Goal: Information Seeking & Learning: Understand process/instructions

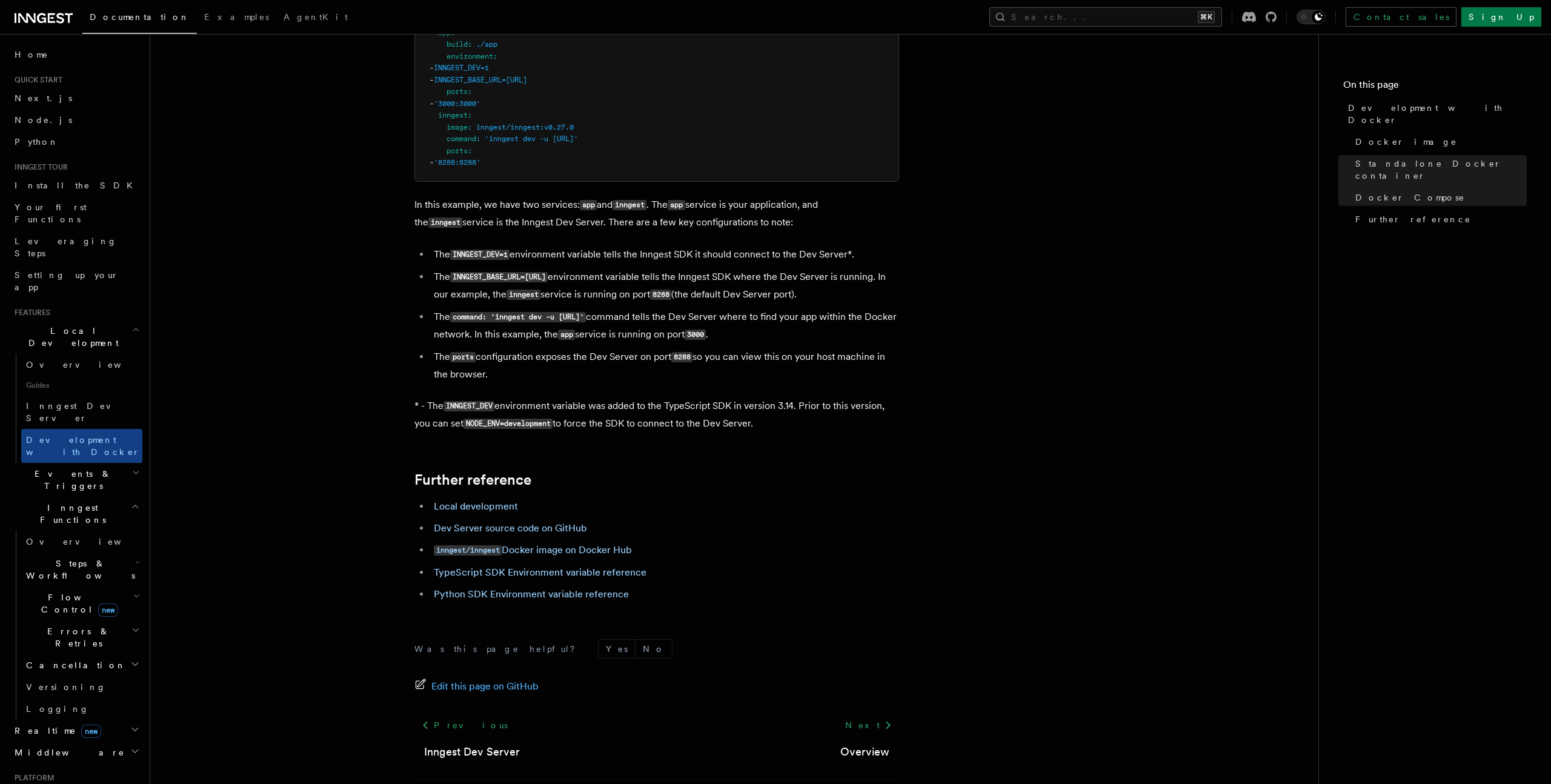
scroll to position [977, 0]
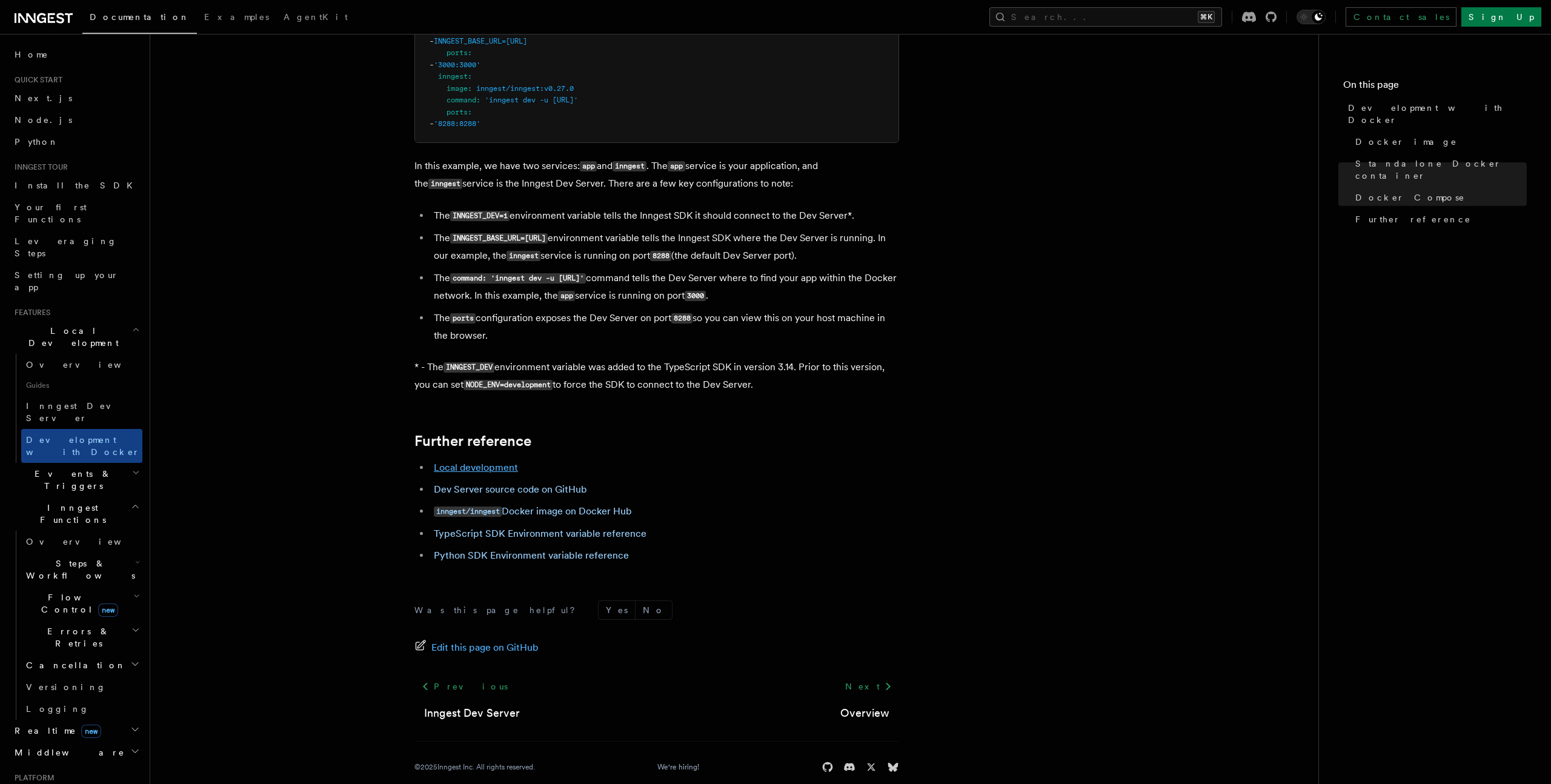
click at [497, 468] on link "Local development" at bounding box center [476, 467] width 84 height 11
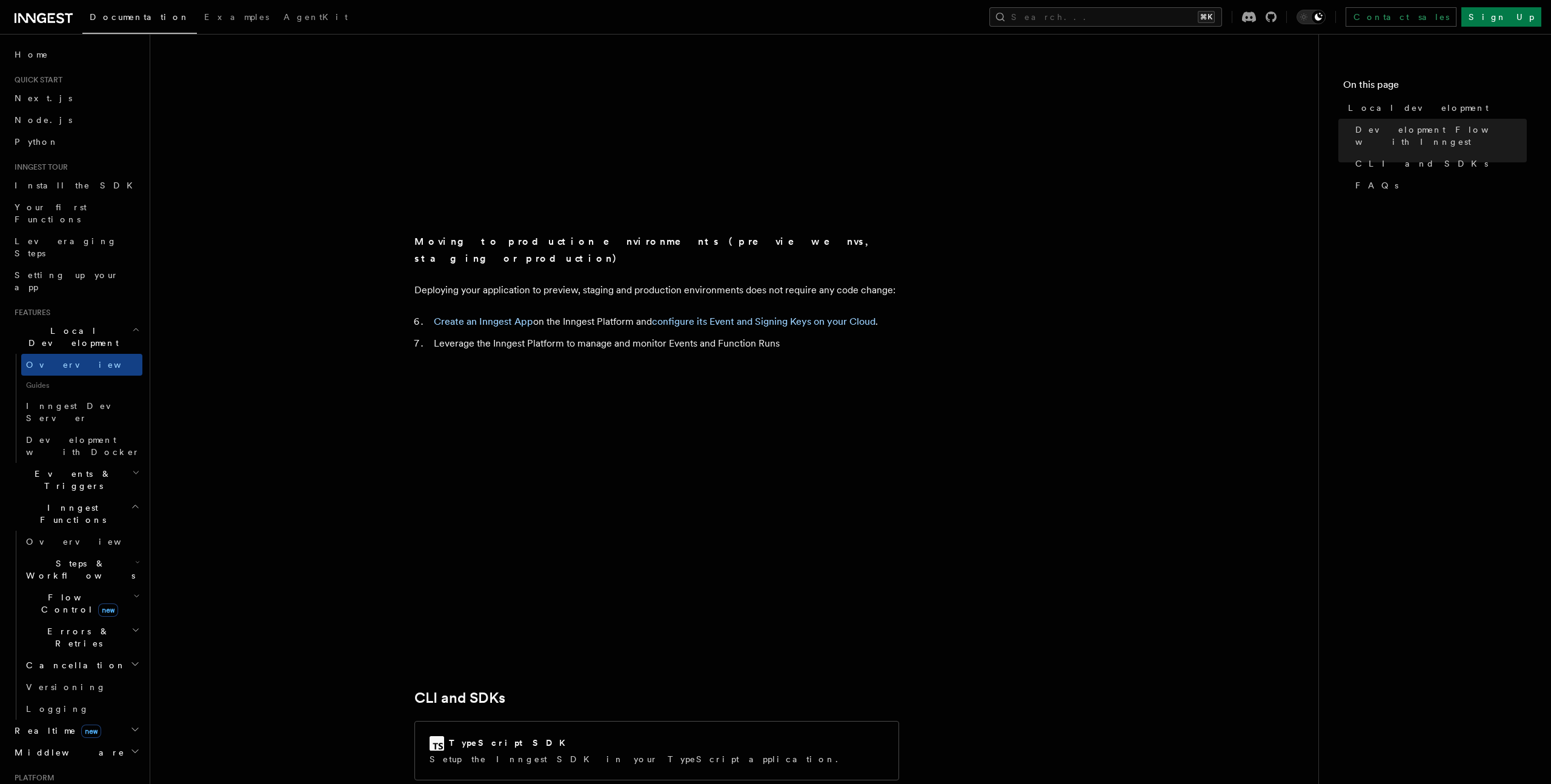
scroll to position [888, 0]
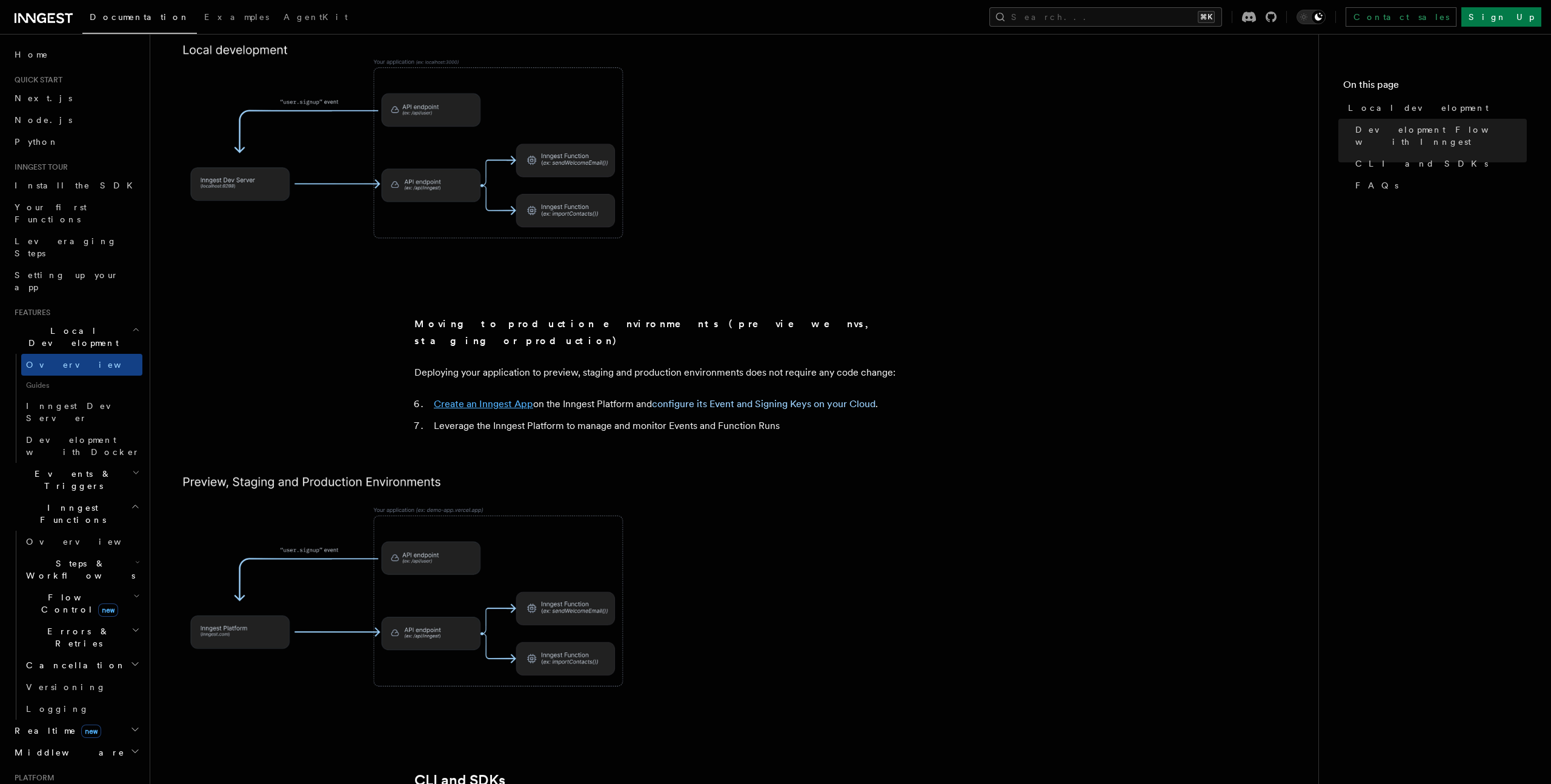
click at [507, 398] on link "Create an Inngest App" at bounding box center [483, 404] width 99 height 11
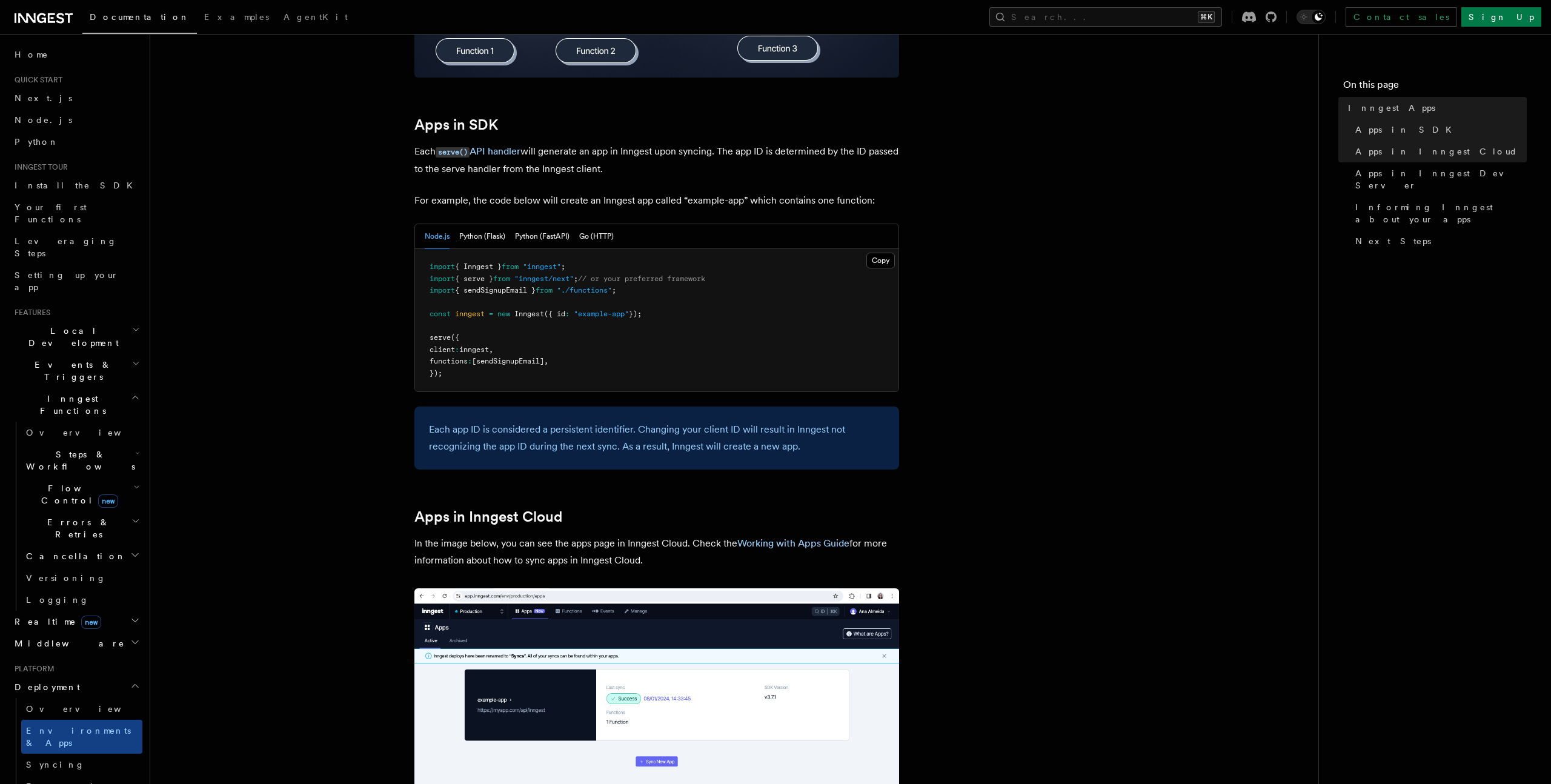
scroll to position [660, 0]
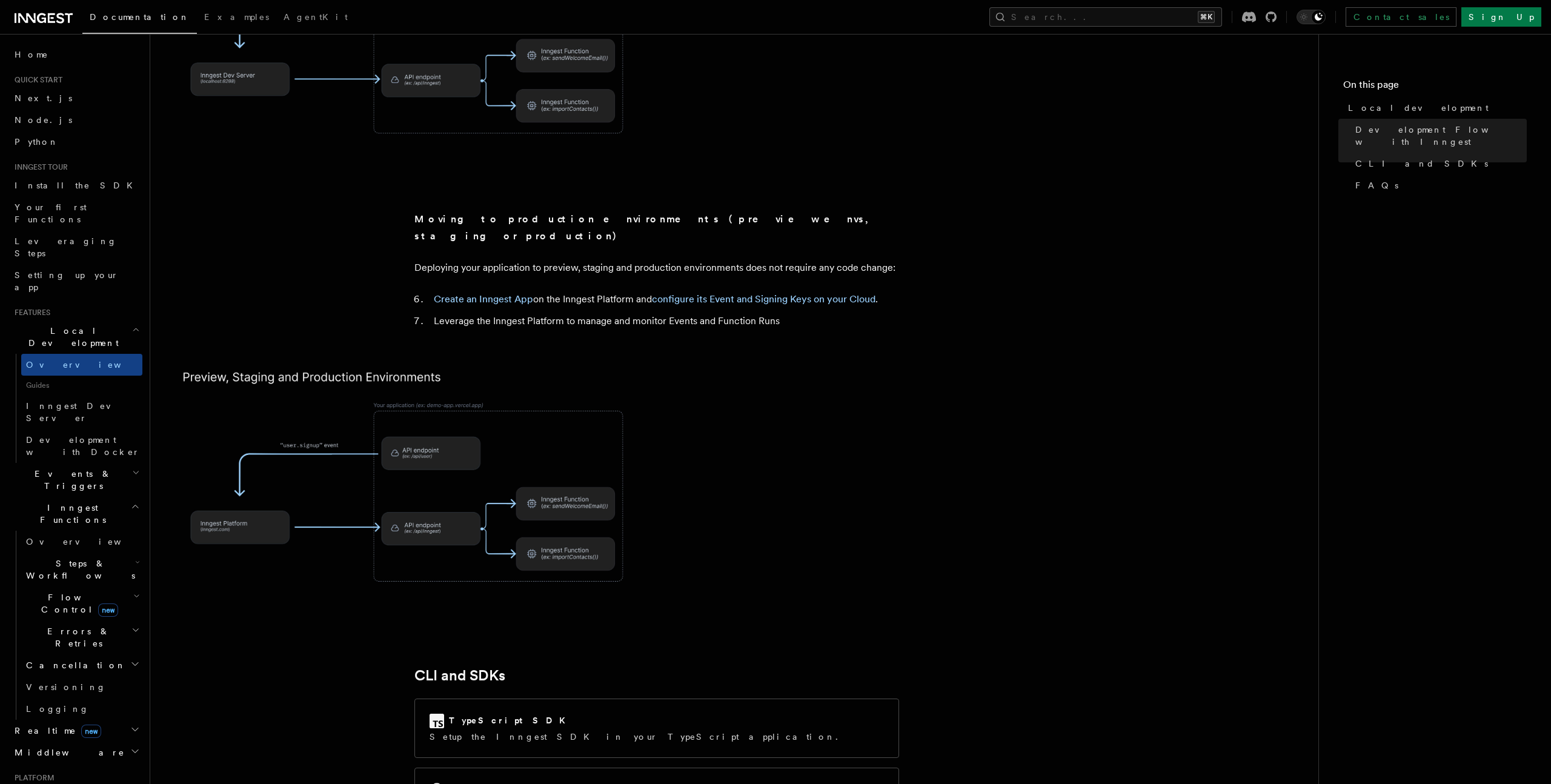
scroll to position [1125, 0]
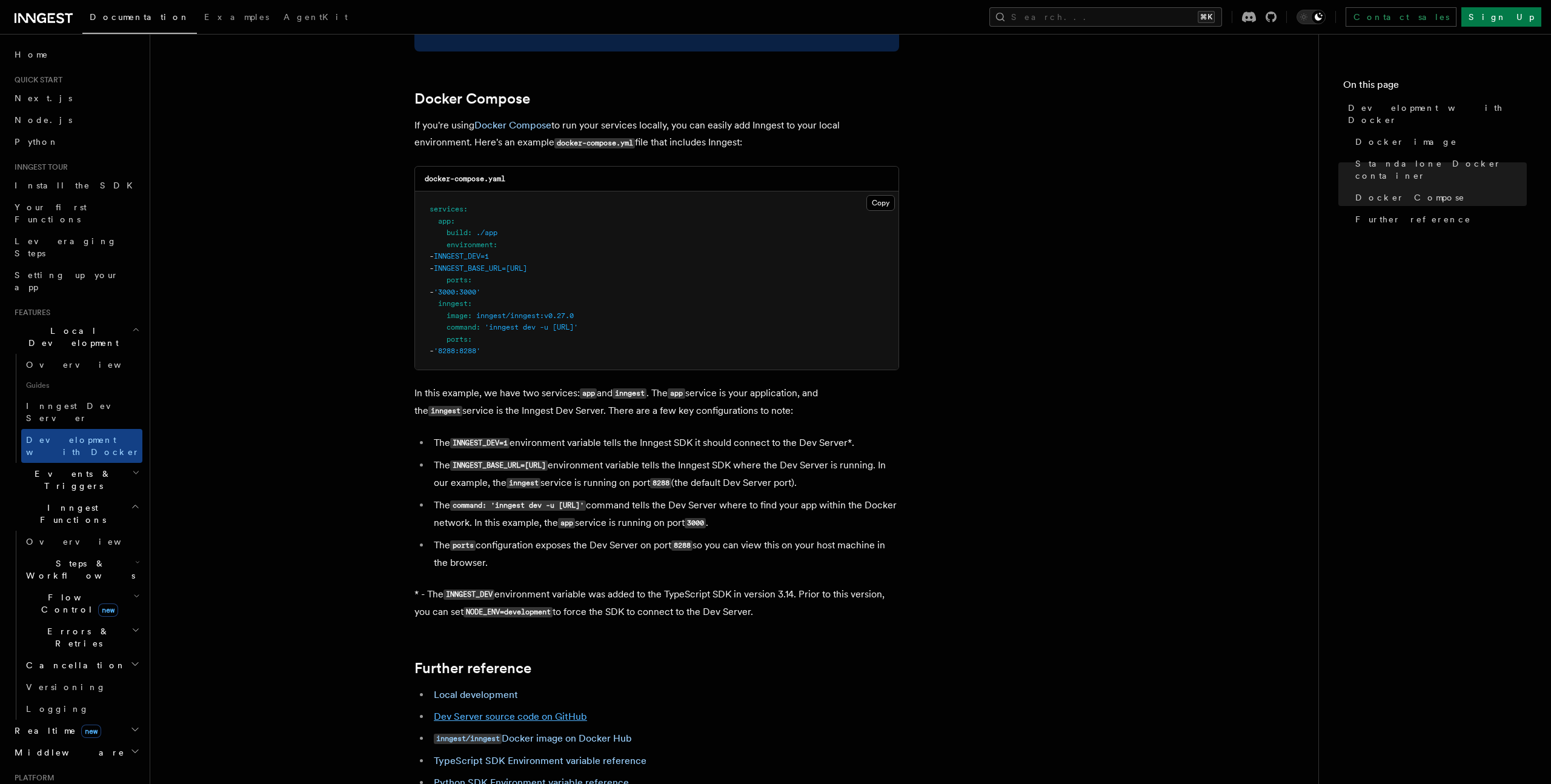
scroll to position [727, 0]
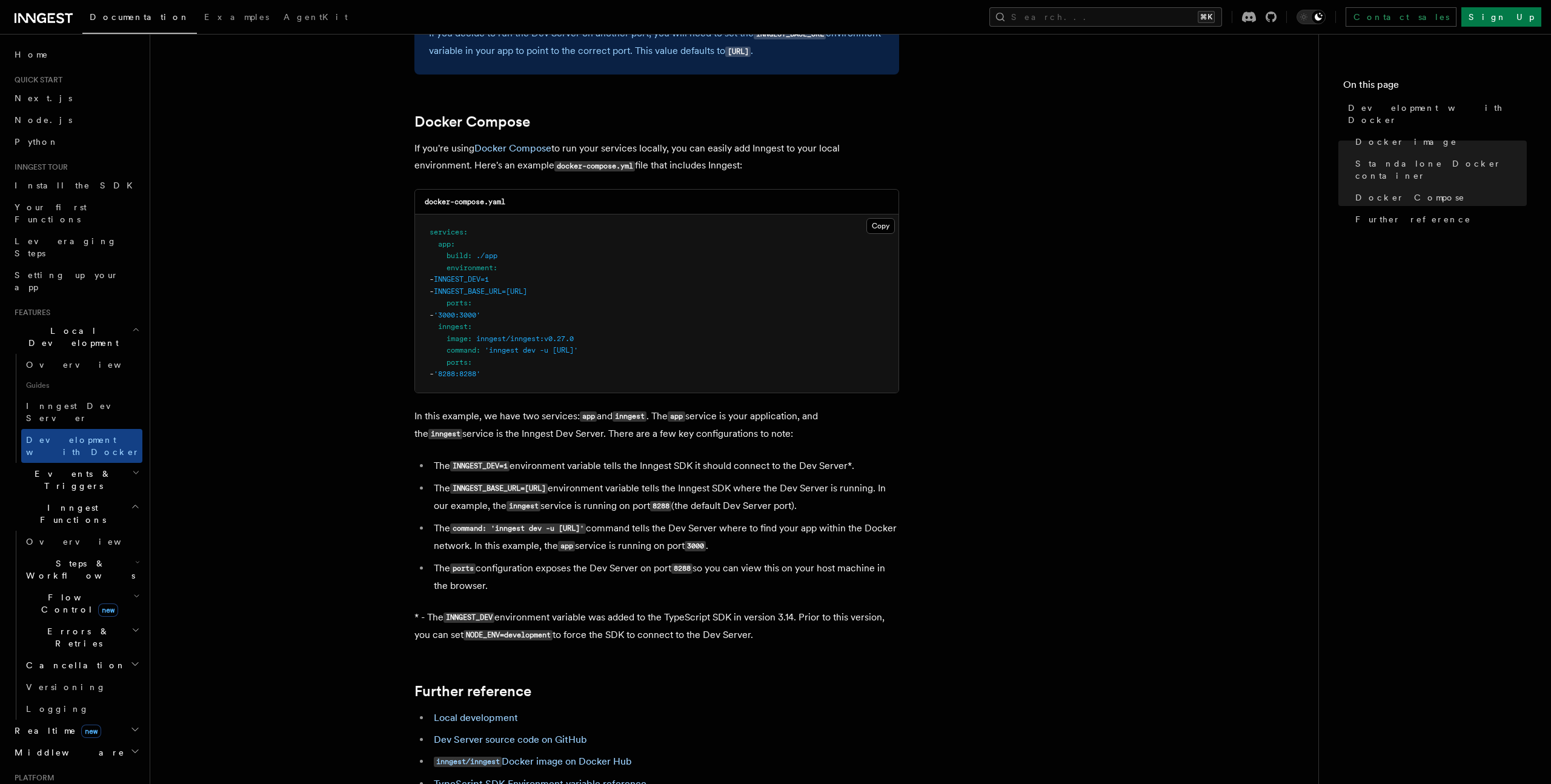
click at [480, 463] on code "INNGEST_DEV=1" at bounding box center [480, 466] width 59 height 10
copy code "INNGEST_DEV"
click at [468, 485] on code "INNGEST_BASE_URL=http://inngest:8288" at bounding box center [499, 488] width 98 height 10
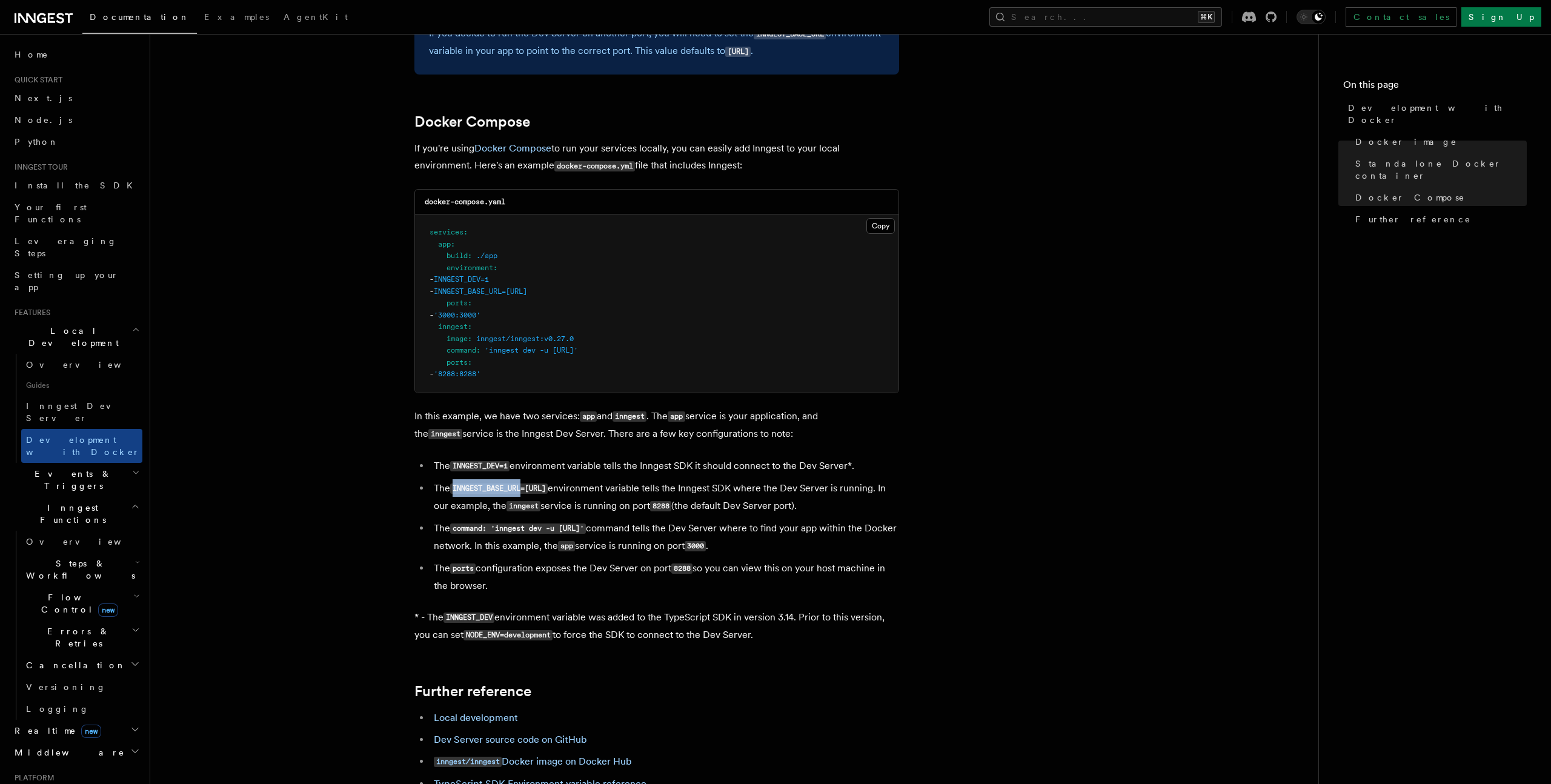
copy code "INNGEST_BASE_URL"
click at [464, 614] on code "INNGEST_DEV" at bounding box center [469, 618] width 51 height 10
copy code "INNGEST_DEV"
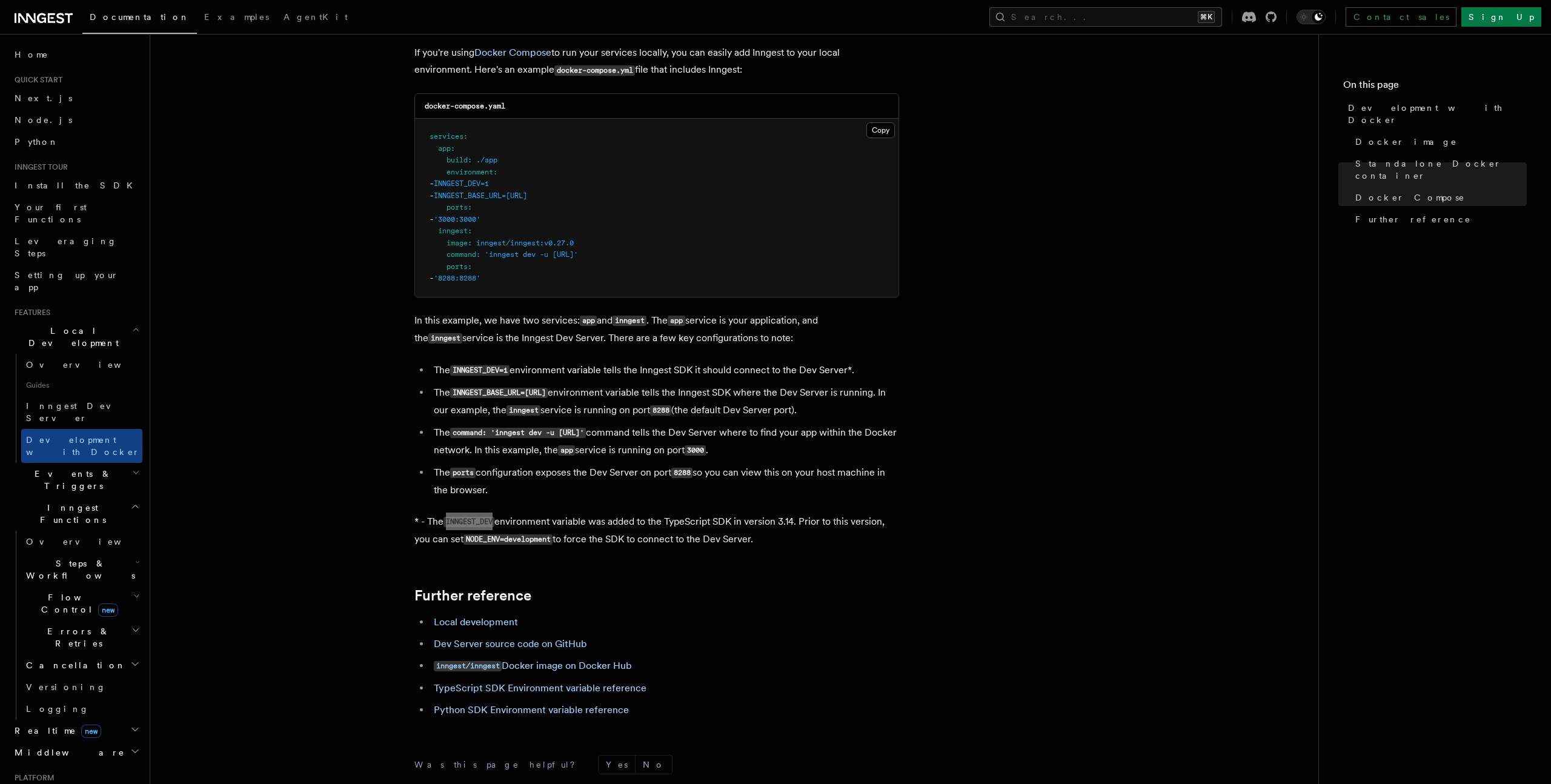
scroll to position [786, 0]
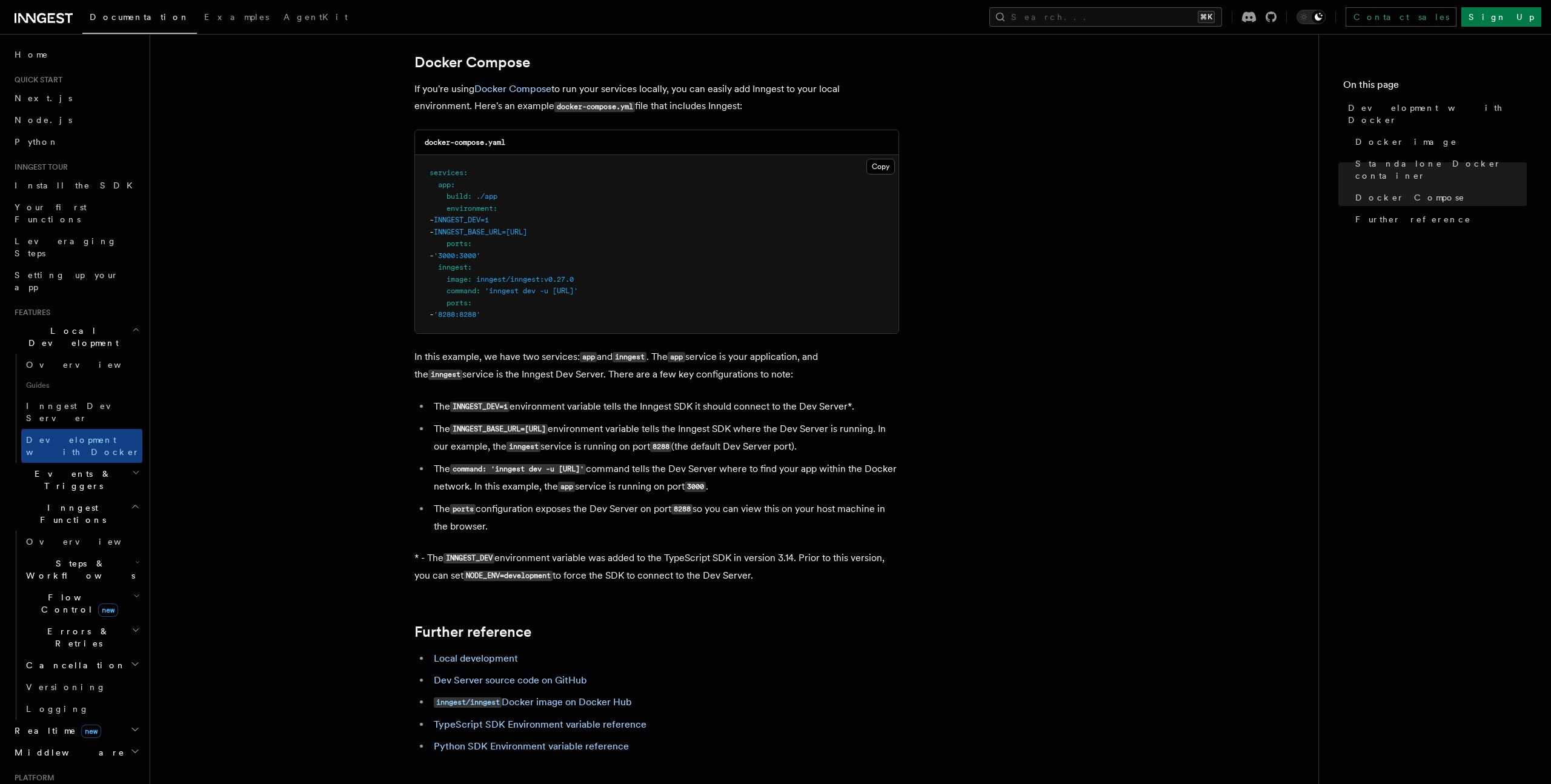
click at [1033, 340] on article "Features Local Development Development with Docker Inngest provides a Docker im…" at bounding box center [734, 130] width 1129 height 1725
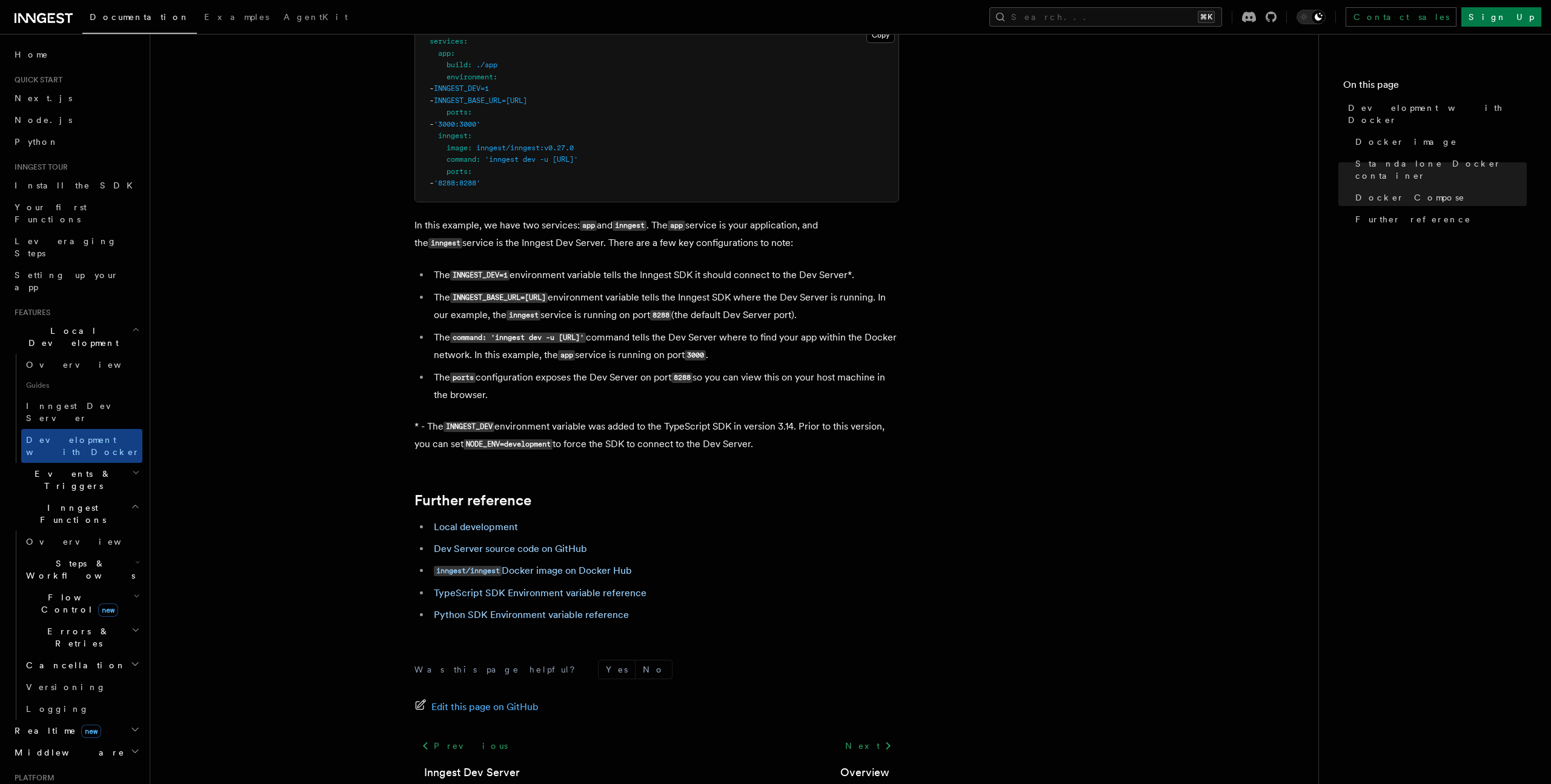
scroll to position [995, 0]
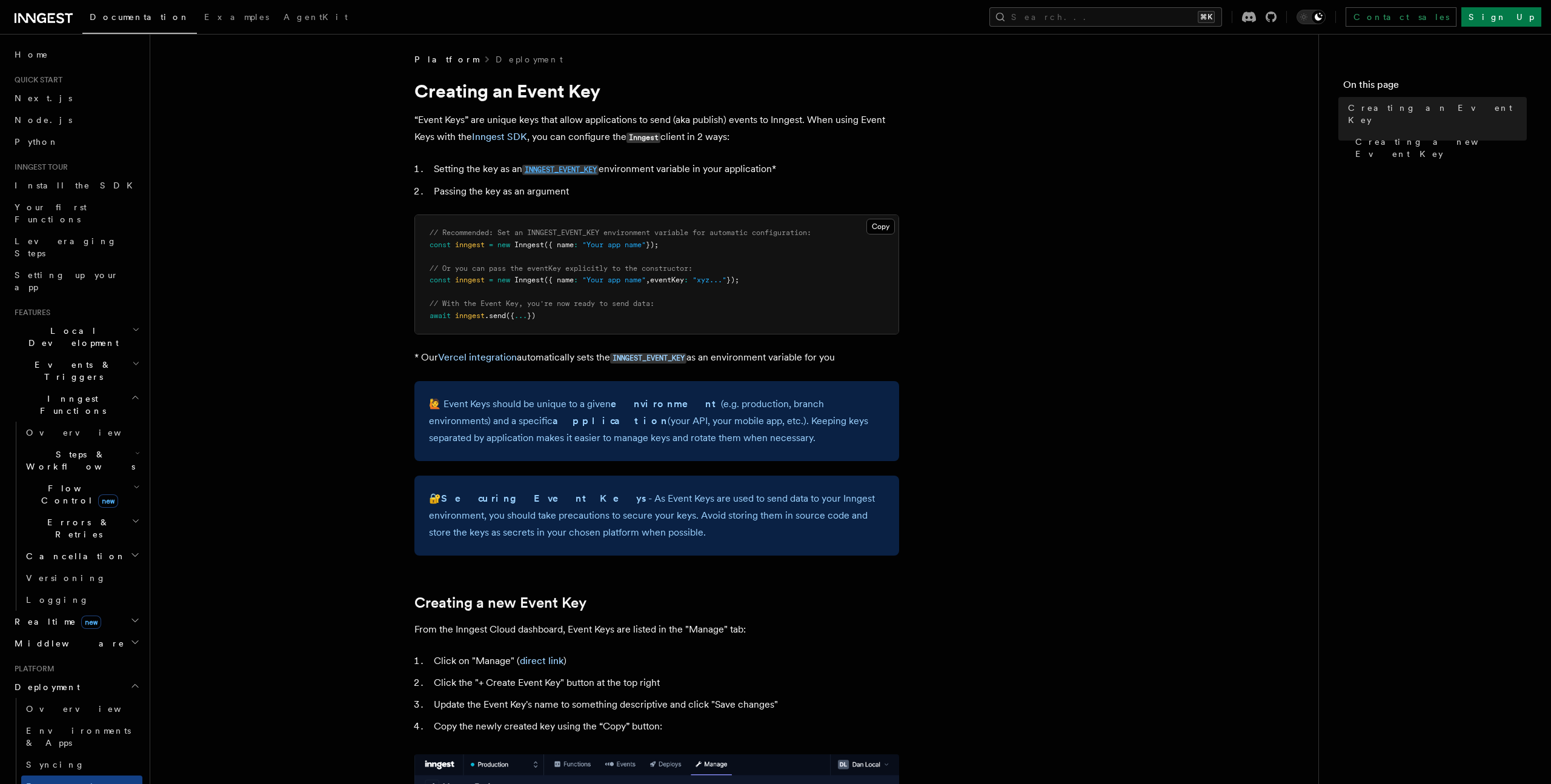
click at [560, 171] on code "INNGEST_EVENT_KEY" at bounding box center [560, 169] width 76 height 10
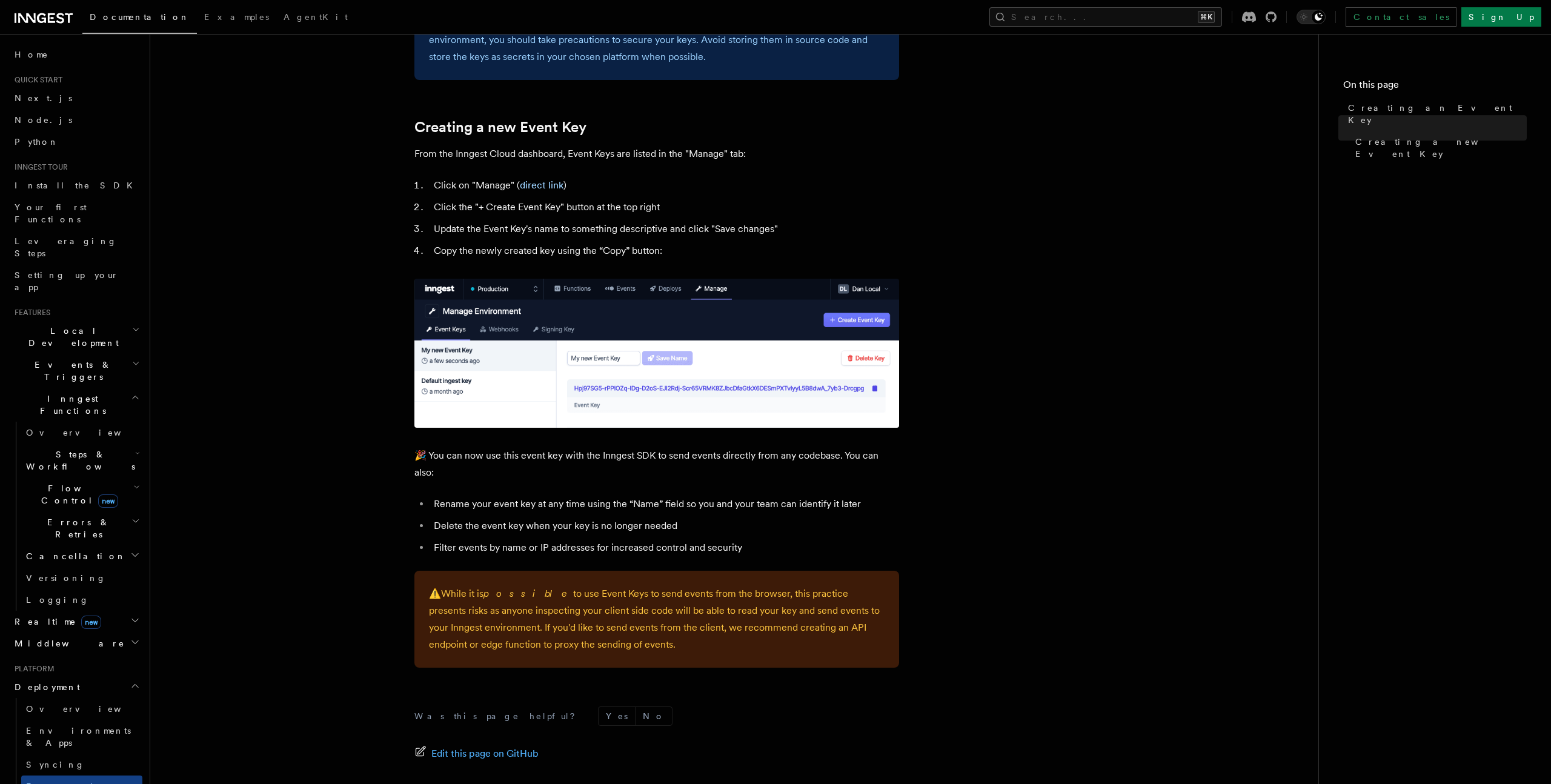
scroll to position [411, 0]
